Goal: Find specific page/section: Find specific page/section

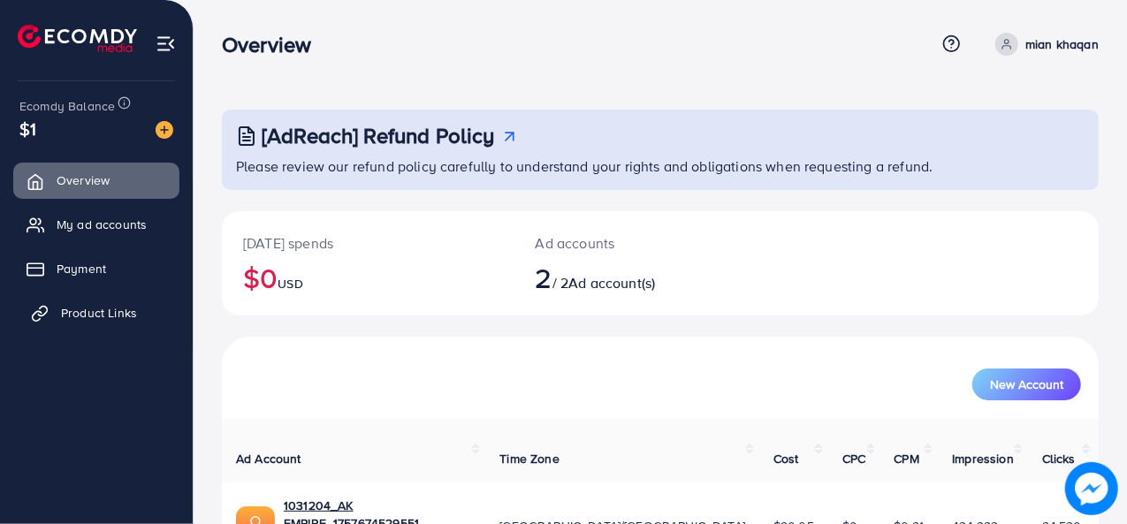
click at [104, 308] on span "Product Links" at bounding box center [99, 313] width 76 height 18
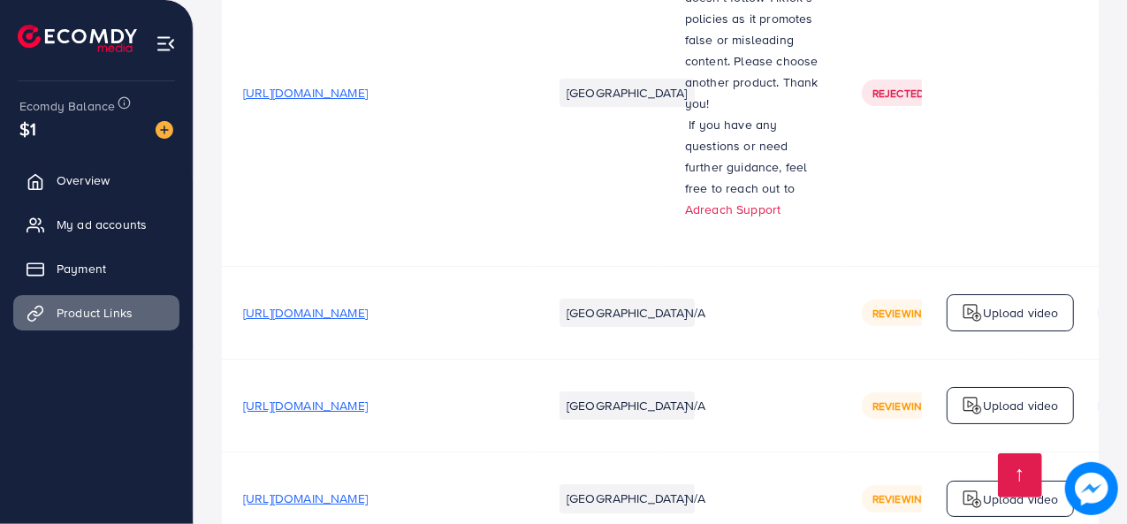
scroll to position [3371, 0]
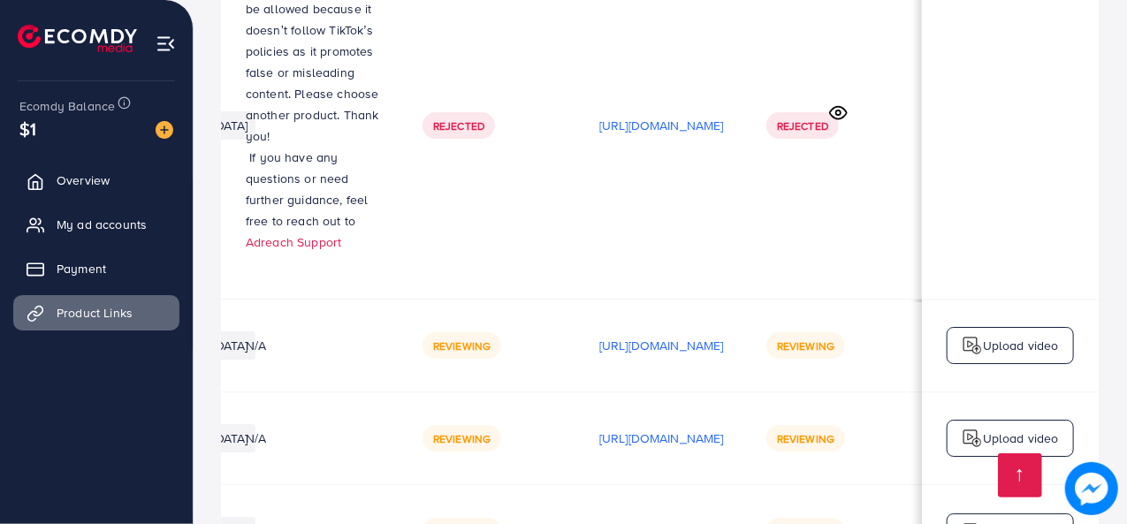
scroll to position [3371, 0]
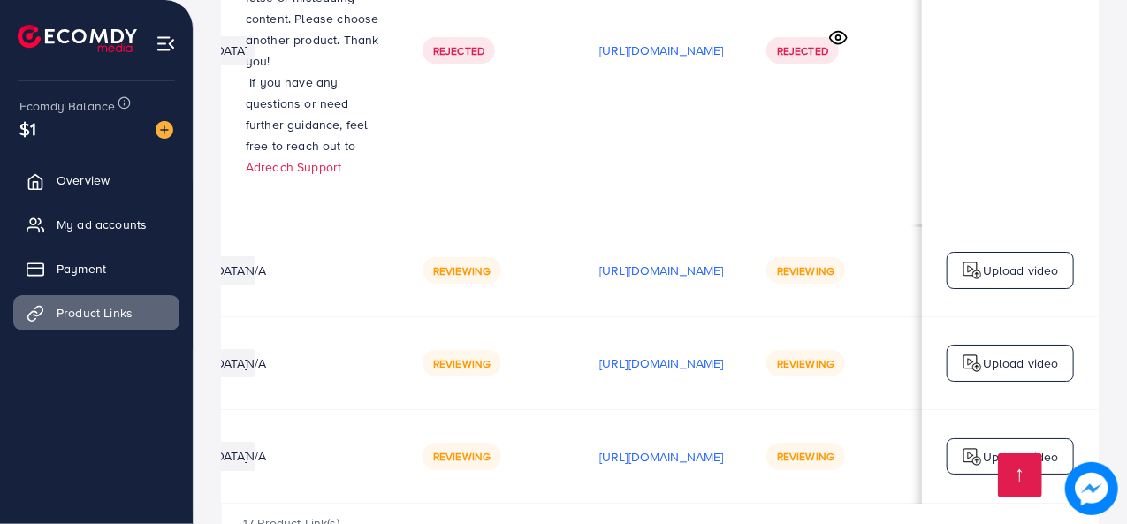
scroll to position [0, 522]
